Goal: Check status

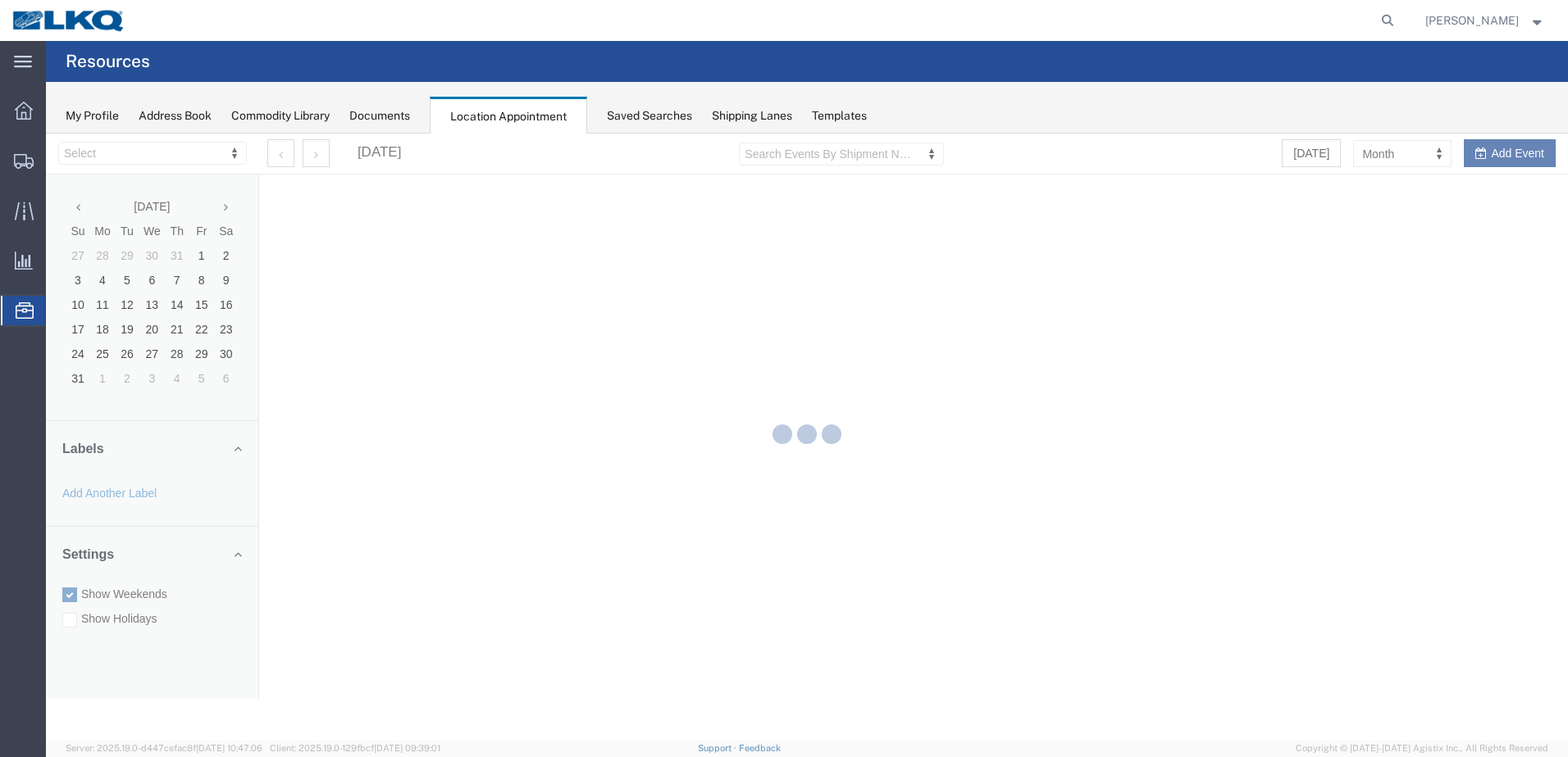
select select "28018"
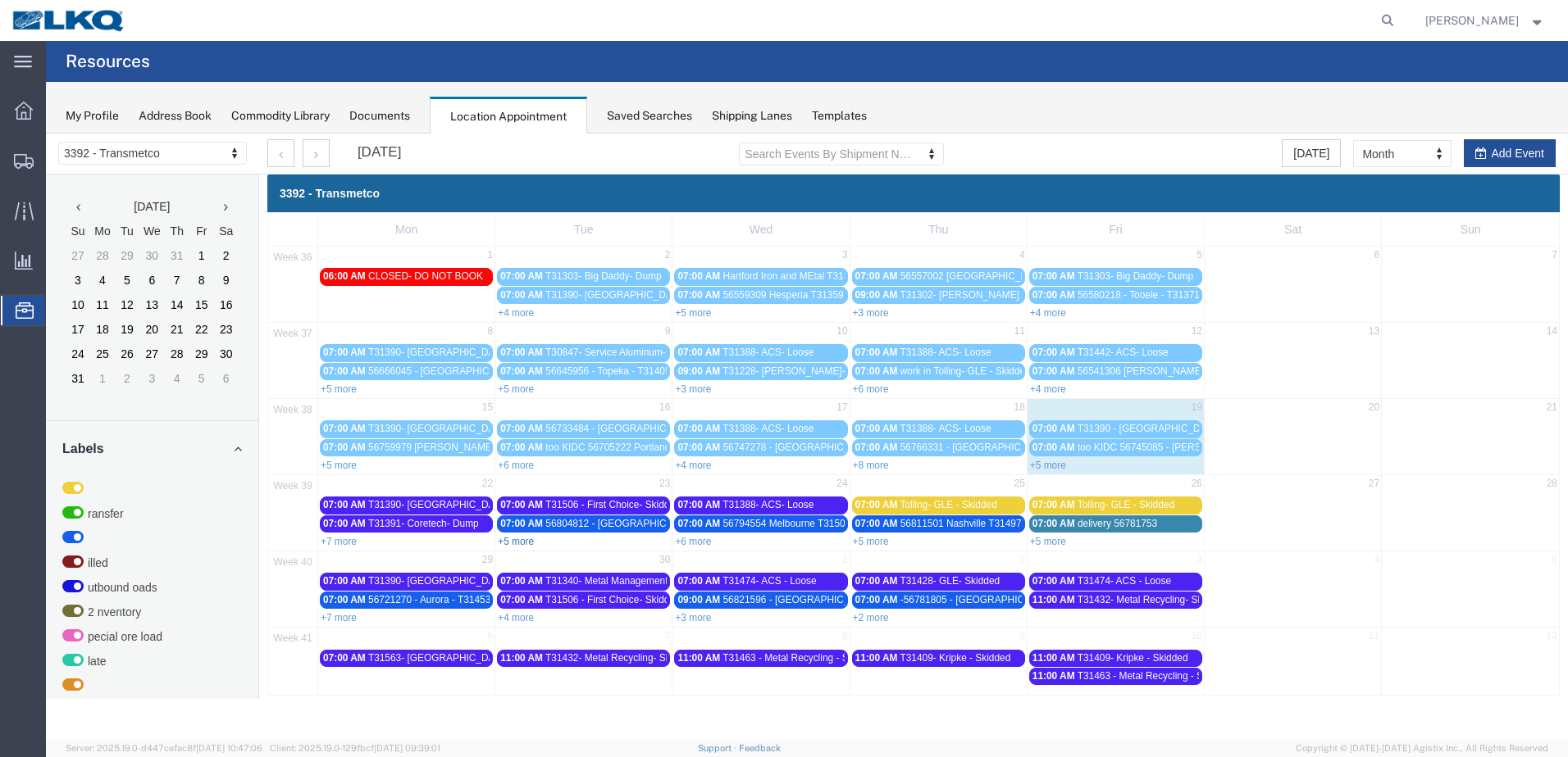
click at [521, 541] on link "+5 more" at bounding box center [516, 542] width 36 height 12
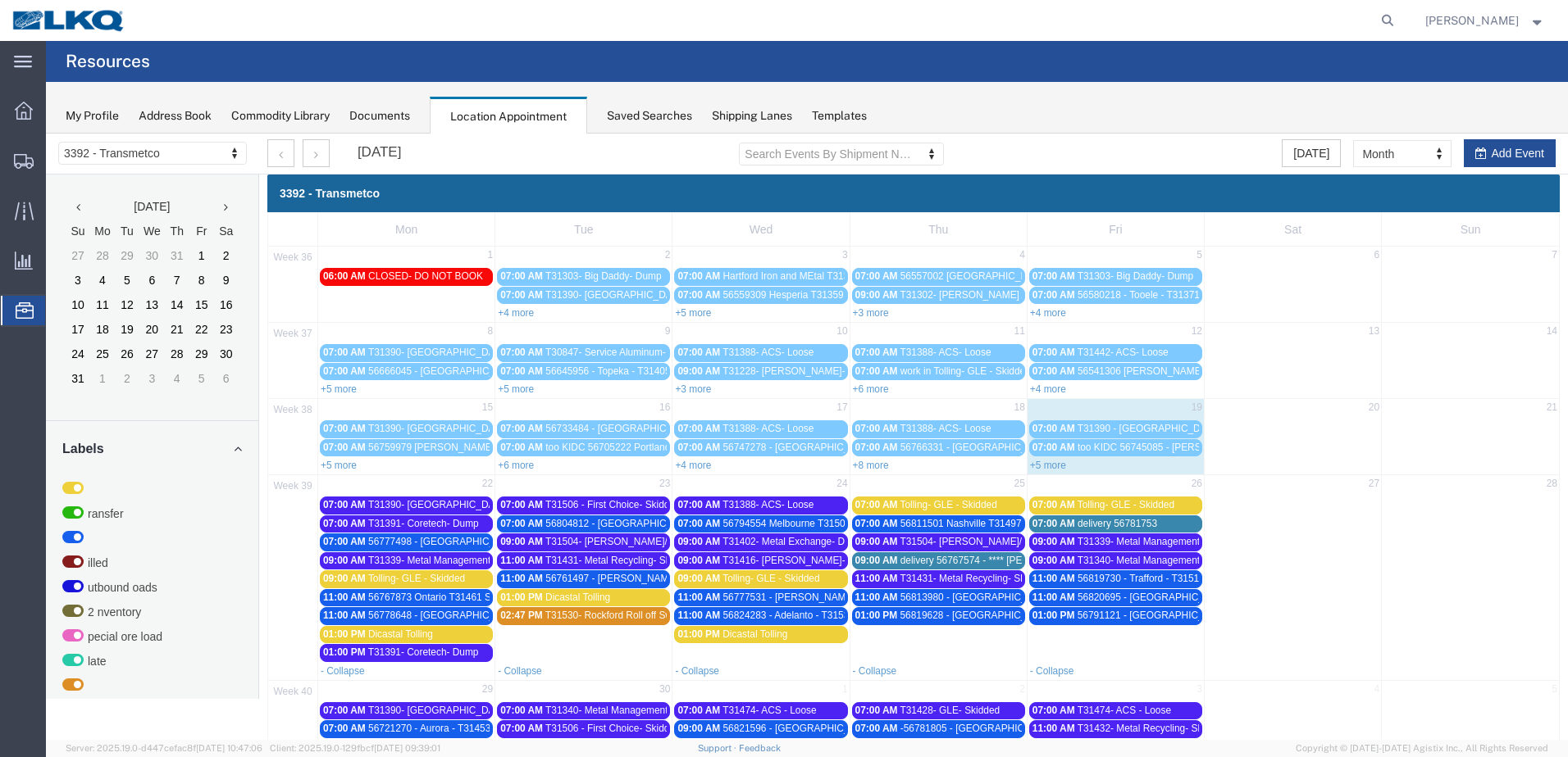
click at [987, 542] on span "T31504- [PERSON_NAME]/ [GEOGRAPHIC_DATA] Iron - Dump" at bounding box center [1039, 542] width 280 height 12
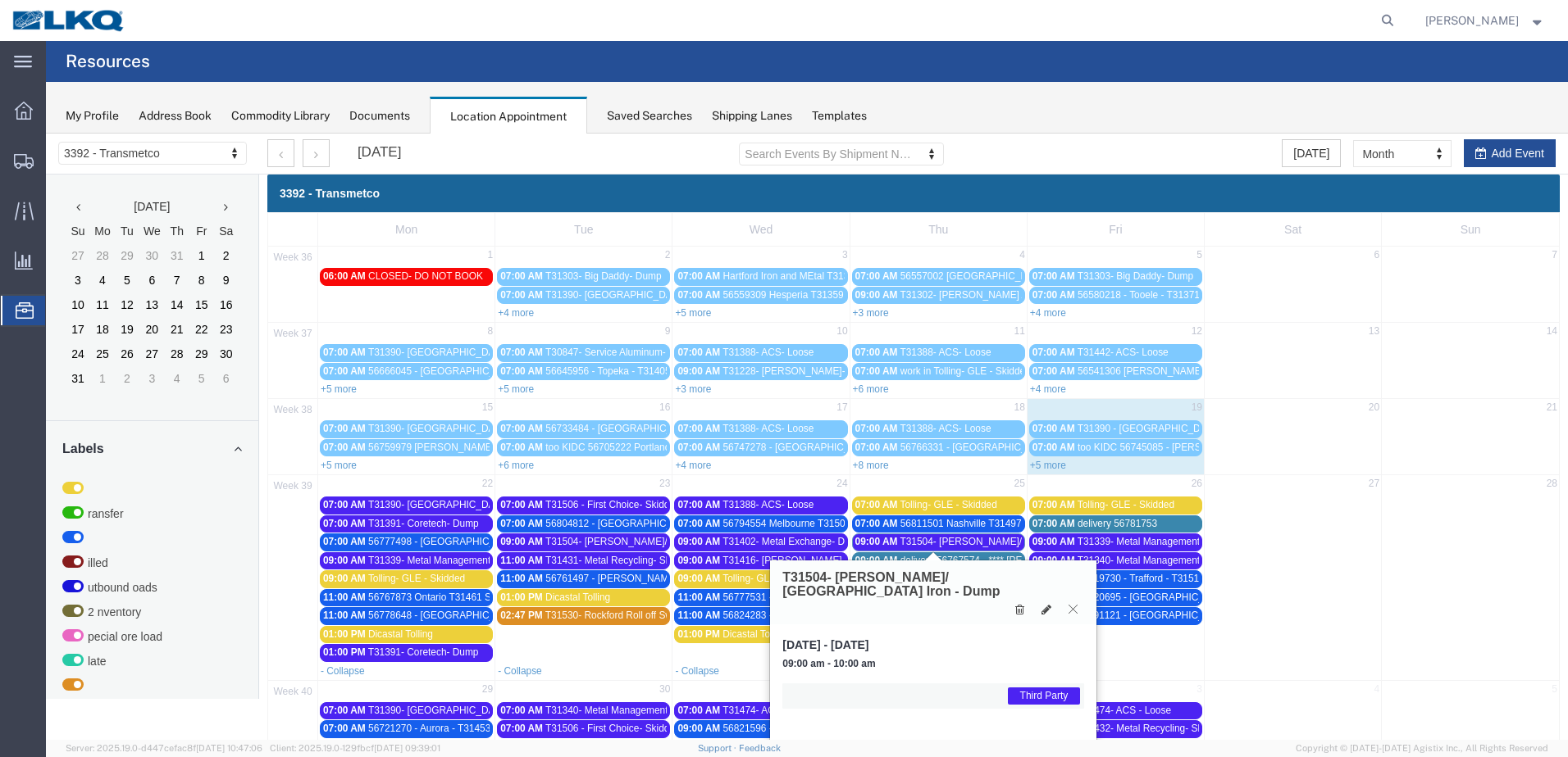
click at [1074, 604] on icon at bounding box center [1072, 609] width 9 height 10
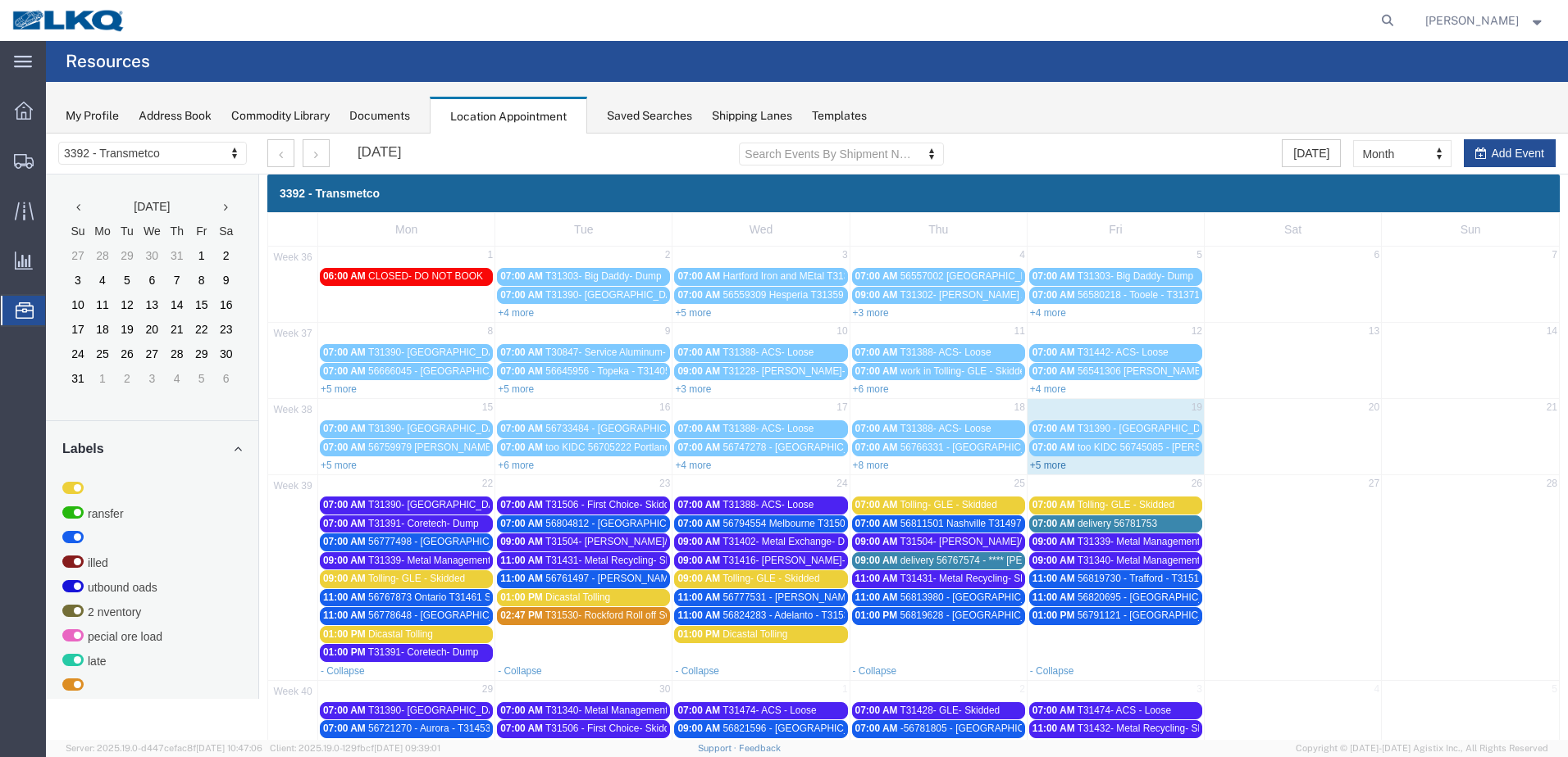
click at [1052, 466] on link "+5 more" at bounding box center [1047, 466] width 36 height 12
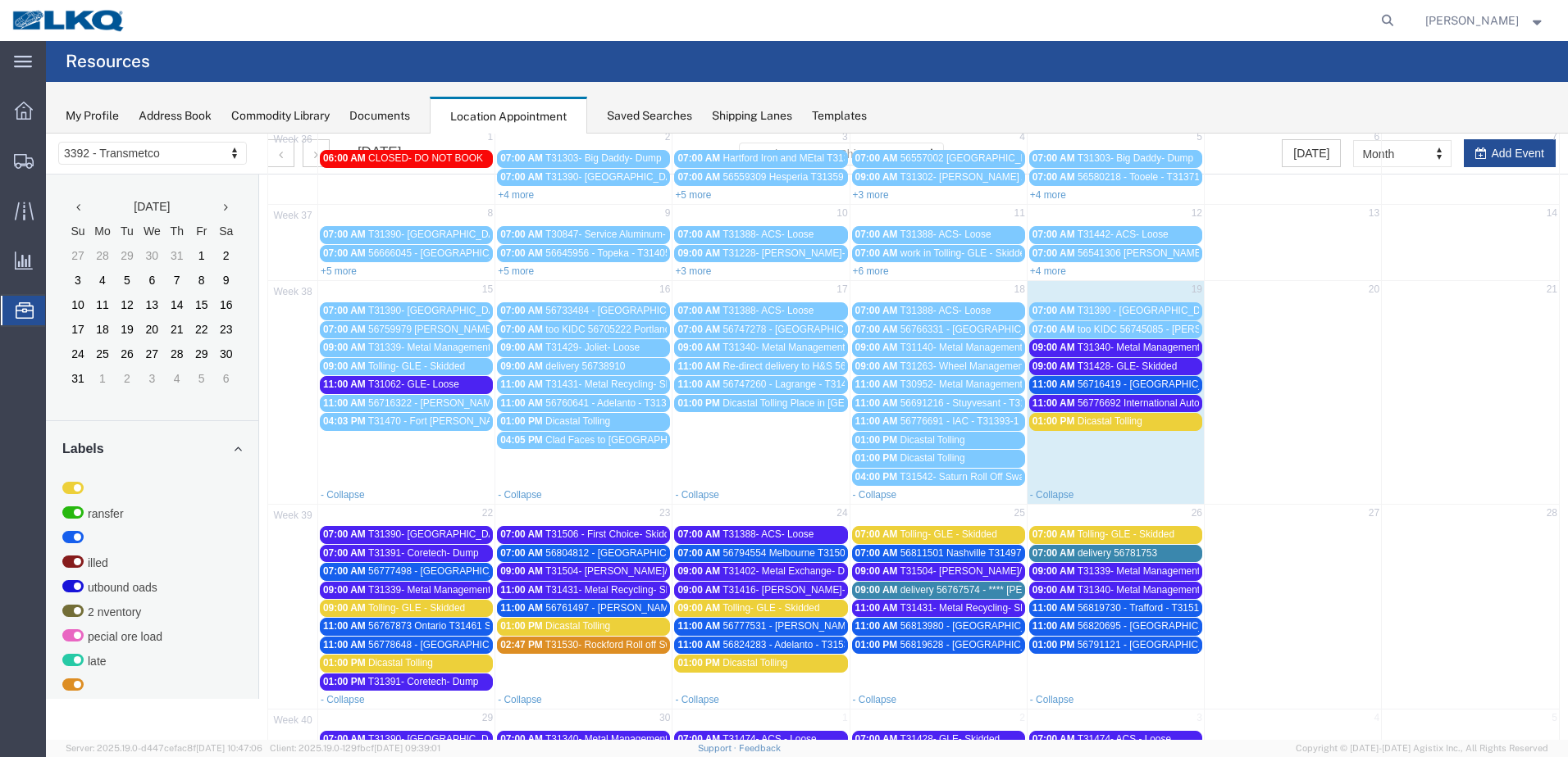
scroll to position [249, 0]
